Goal: Find specific page/section: Find specific page/section

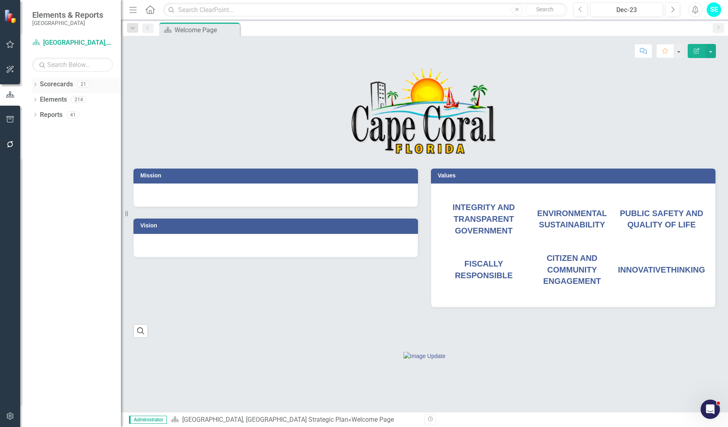
click at [34, 84] on icon "Dropdown" at bounding box center [35, 85] width 6 height 4
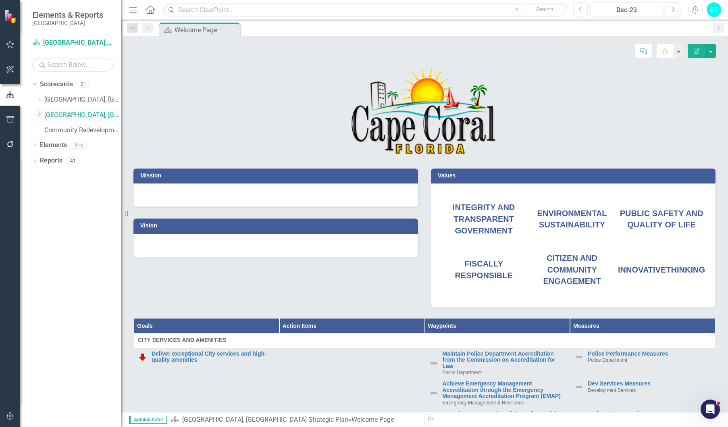
drag, startPoint x: 40, startPoint y: 114, endPoint x: 38, endPoint y: 120, distance: 7.0
click at [40, 114] on icon "Dropdown" at bounding box center [39, 114] width 6 height 5
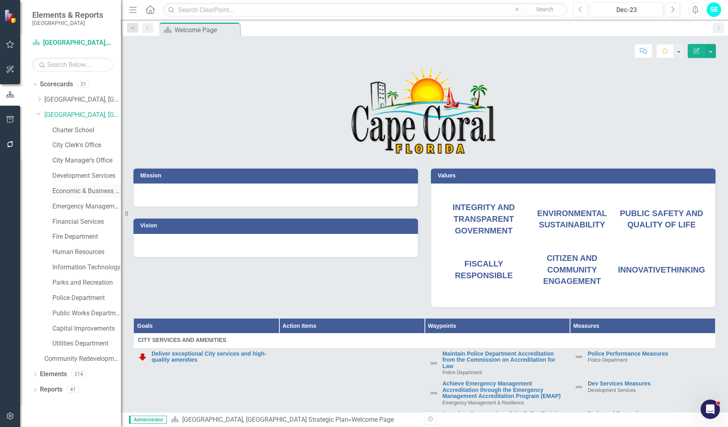
click at [81, 190] on link "Economic & Business Development" at bounding box center [86, 191] width 69 height 9
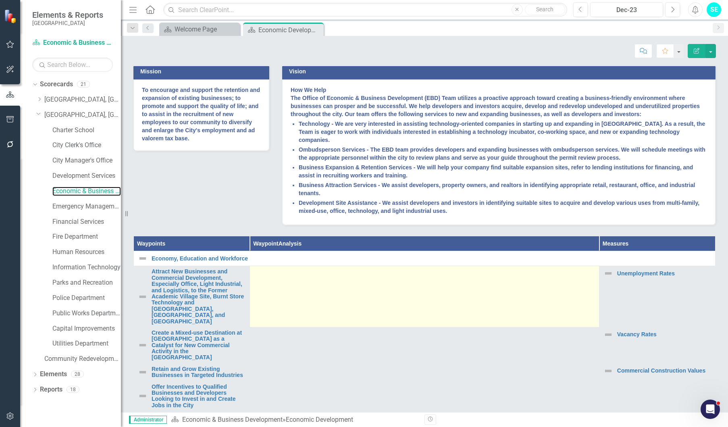
scroll to position [403, 0]
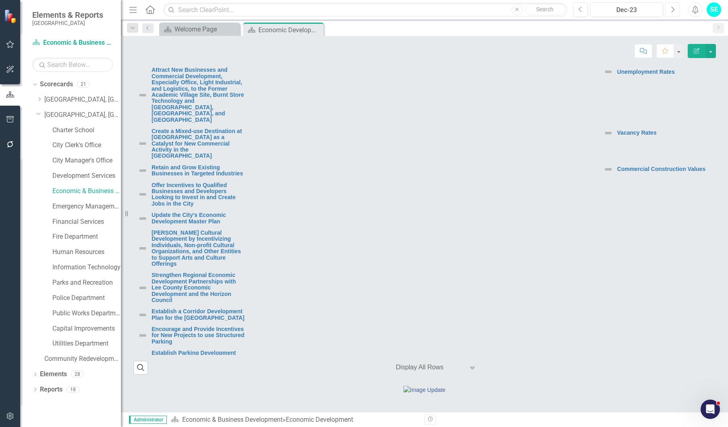
click at [671, 7] on icon "Next" at bounding box center [673, 9] width 4 height 7
click at [672, 8] on icon "Next" at bounding box center [673, 9] width 4 height 7
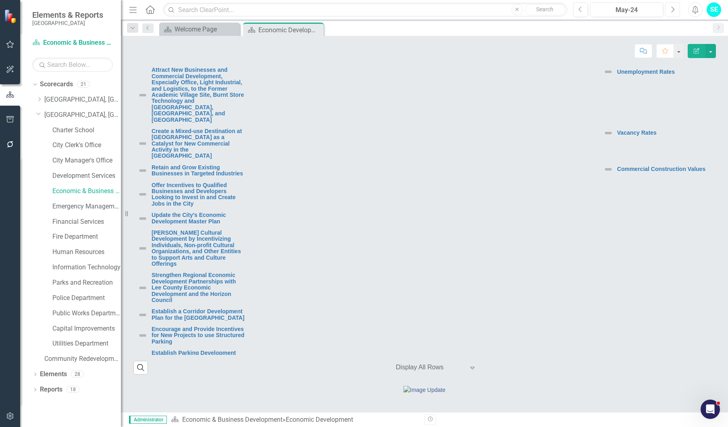
click at [672, 8] on icon "Next" at bounding box center [673, 9] width 4 height 7
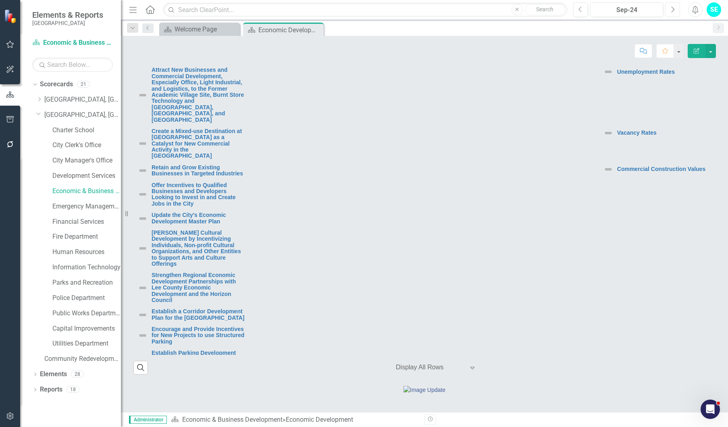
click at [672, 8] on icon "Next" at bounding box center [673, 9] width 4 height 7
click at [672, 7] on icon "button" at bounding box center [673, 9] width 3 height 6
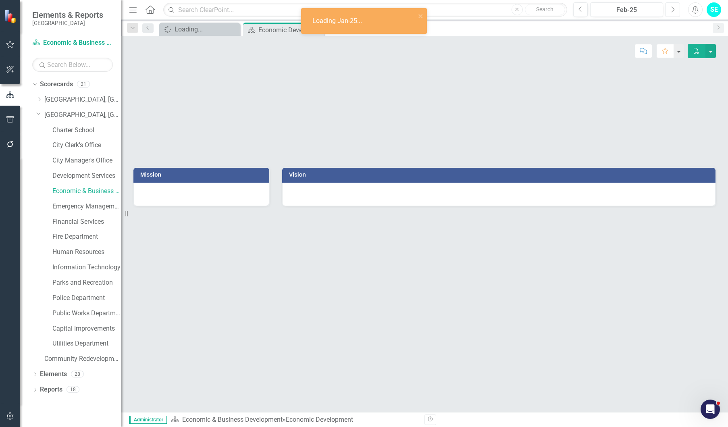
click at [672, 7] on icon "button" at bounding box center [673, 9] width 3 height 6
click at [672, 7] on icon "Next" at bounding box center [673, 9] width 4 height 7
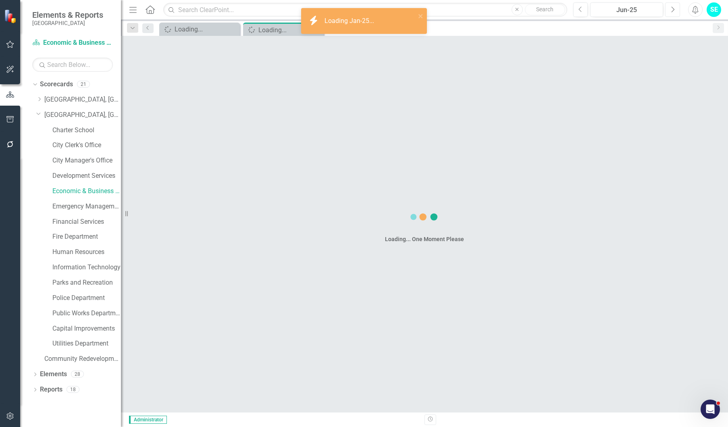
click at [672, 7] on icon "Next" at bounding box center [673, 9] width 4 height 7
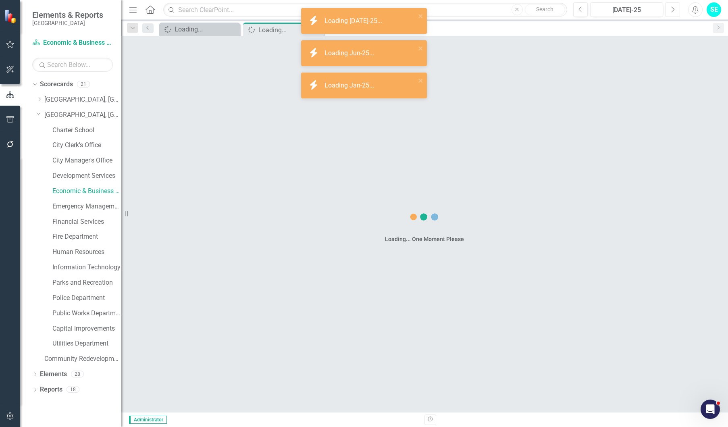
click at [672, 7] on icon "Next" at bounding box center [673, 9] width 4 height 7
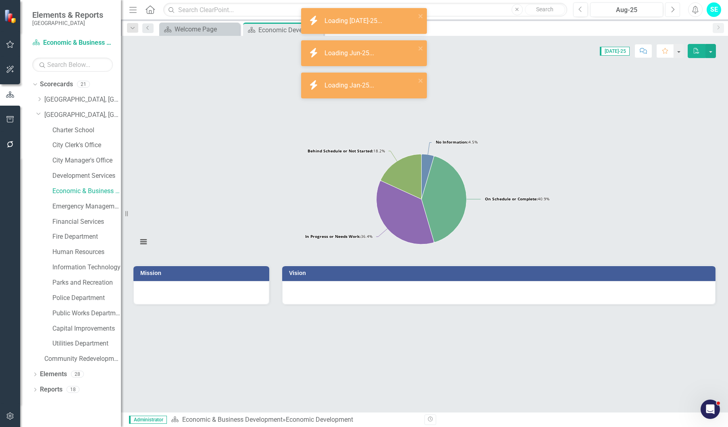
click at [672, 9] on icon "Next" at bounding box center [673, 9] width 4 height 7
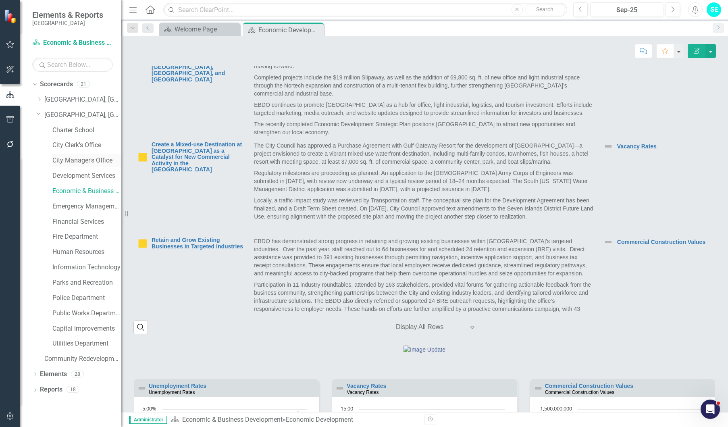
click at [77, 158] on link "City Manager's Office" at bounding box center [86, 160] width 69 height 9
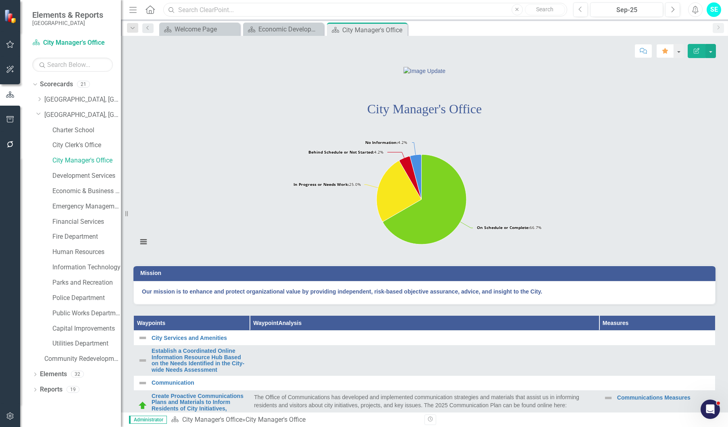
click at [201, 8] on input "text" at bounding box center [365, 10] width 404 height 14
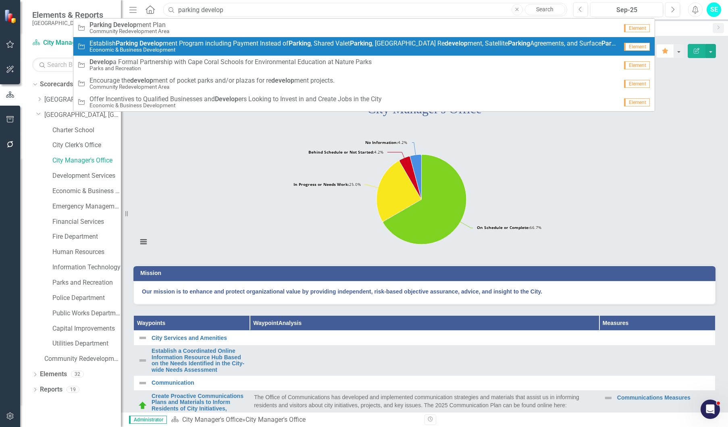
type input "parking develop"
click at [213, 46] on span "Establish Parking Develop ment Program including Payment Instead of Parking , […" at bounding box center [354, 43] width 529 height 7
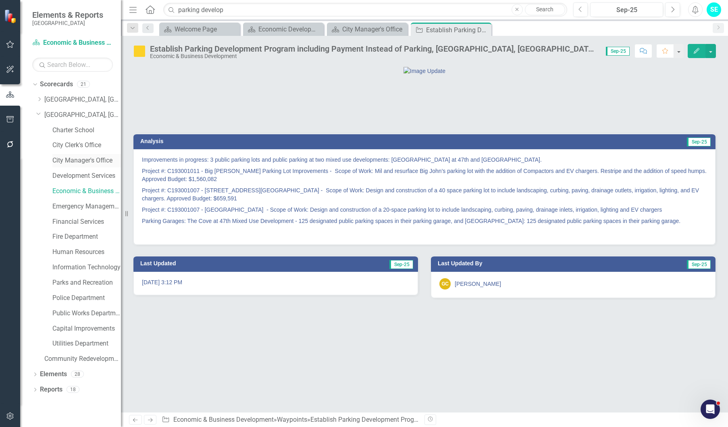
click at [69, 158] on link "City Manager's Office" at bounding box center [86, 160] width 69 height 9
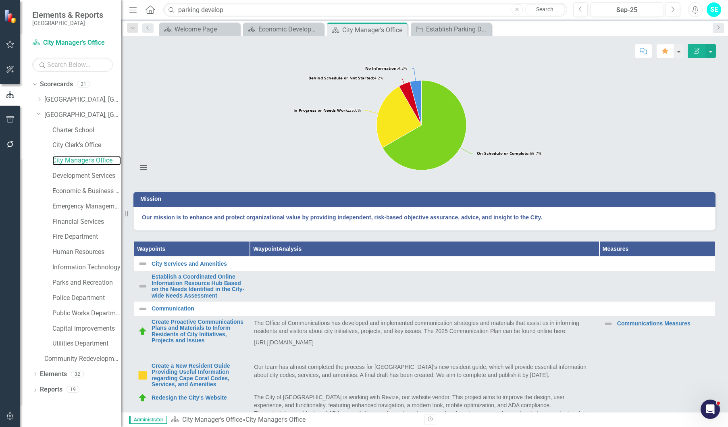
scroll to position [81, 0]
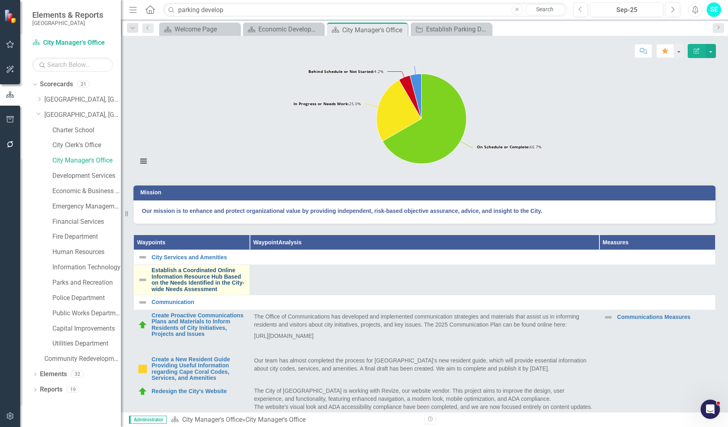
click at [194, 292] on link "Establish a Coordinated Online Information Resource Hub Based on the Needs Iden…" at bounding box center [199, 279] width 94 height 25
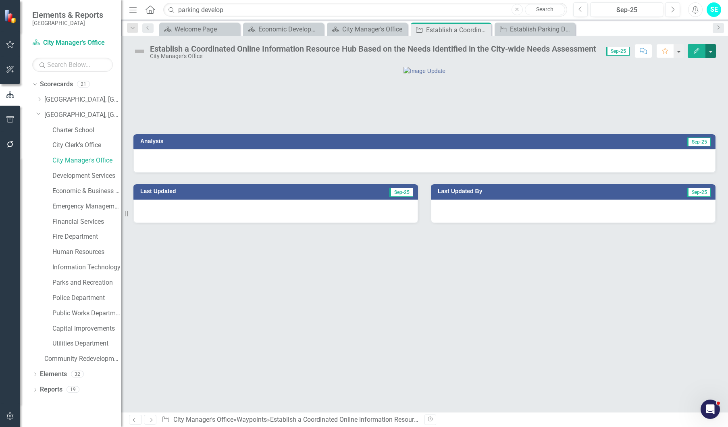
click at [713, 51] on button "button" at bounding box center [711, 51] width 10 height 14
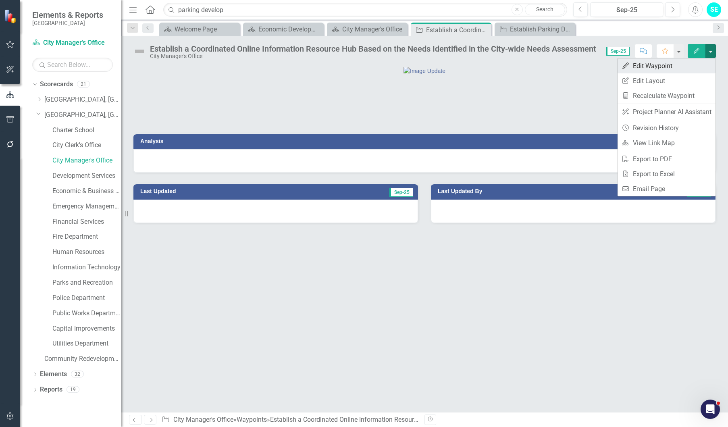
click at [684, 69] on link "Edit Edit Waypoint" at bounding box center [667, 65] width 98 height 15
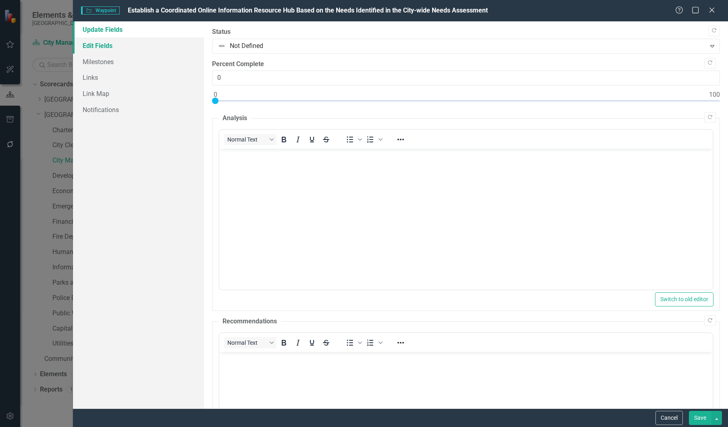
click at [112, 49] on link "Edit Fields" at bounding box center [138, 46] width 131 height 16
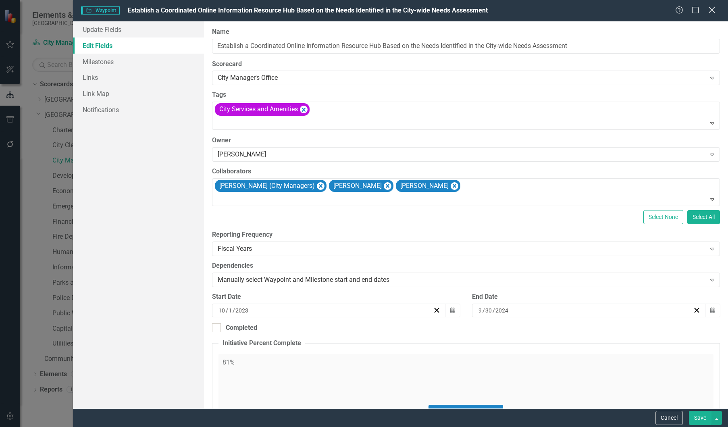
click at [711, 10] on icon "Close" at bounding box center [712, 10] width 10 height 8
